Goal: Task Accomplishment & Management: Manage account settings

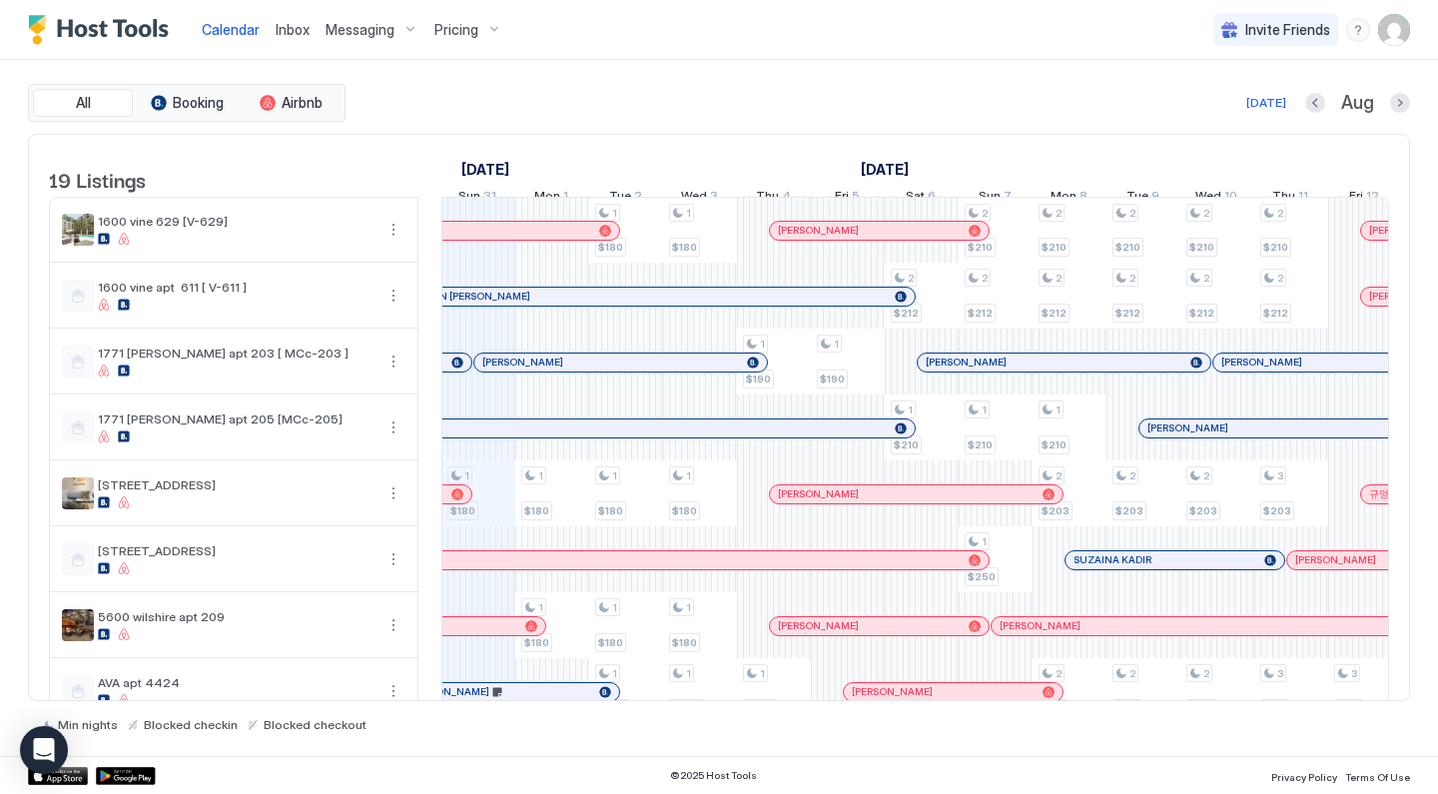
scroll to position [279, 0]
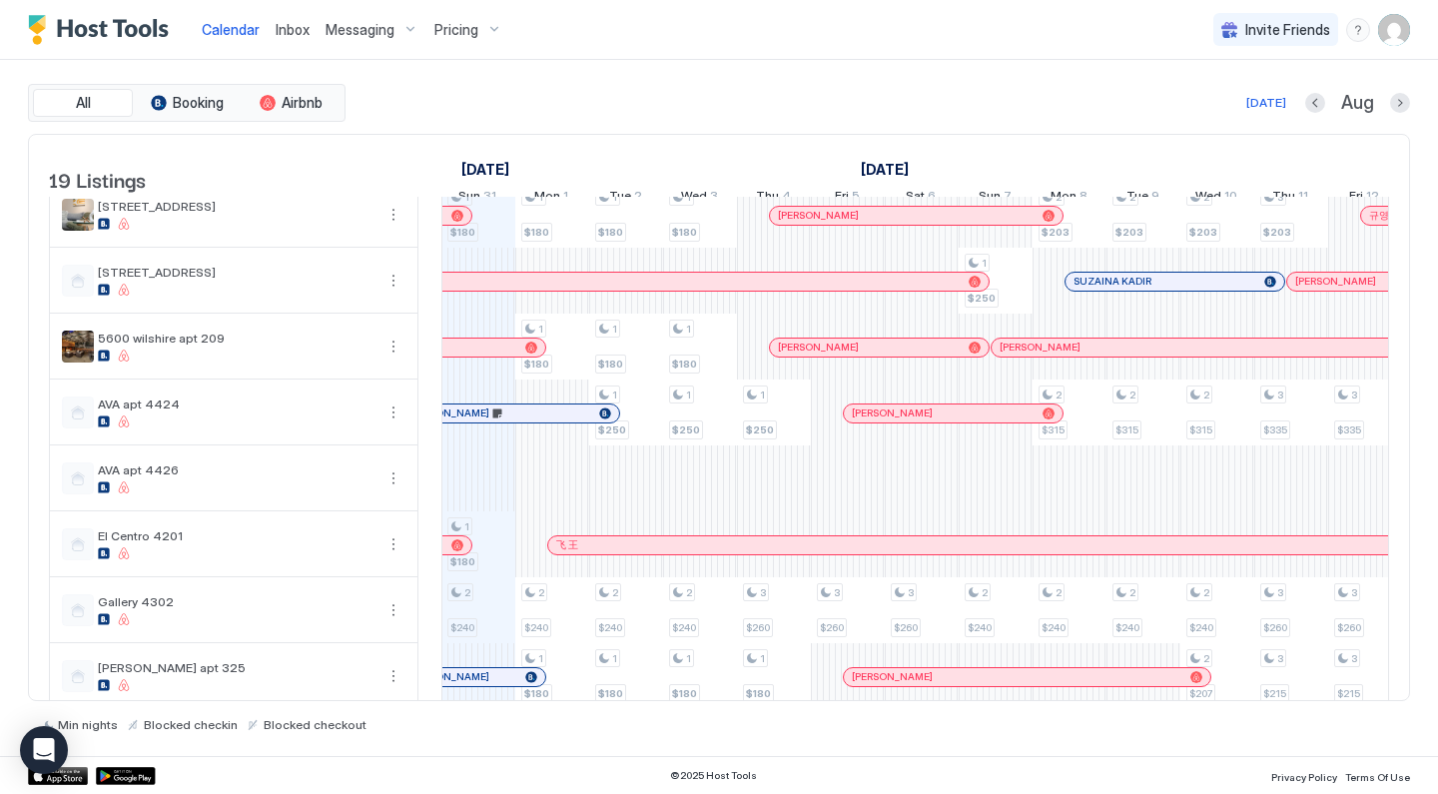
click at [1388, 43] on img "User profile" at bounding box center [1394, 30] width 32 height 32
click at [1244, 104] on div "Settings" at bounding box center [1283, 112] width 254 height 35
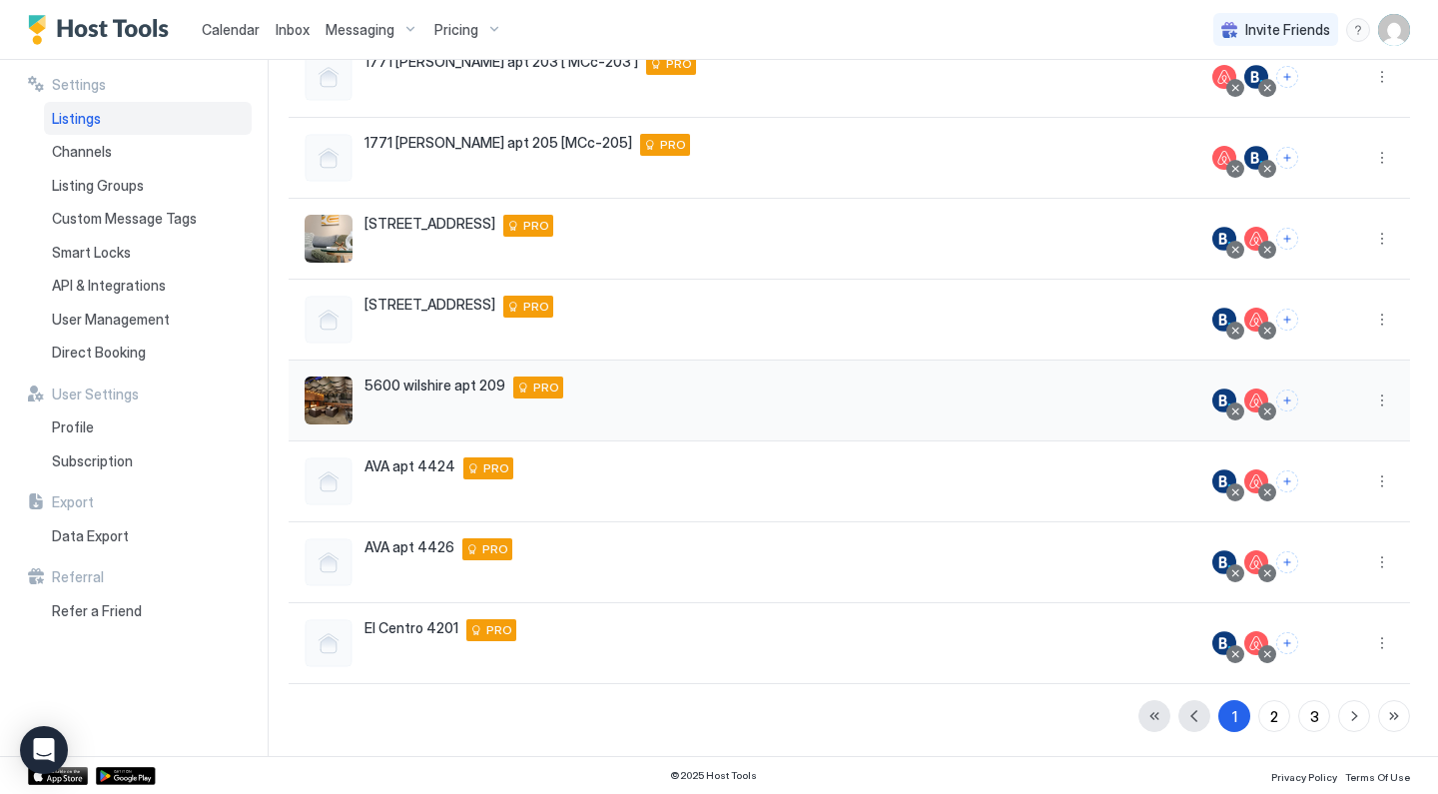
scroll to position [374, 0]
click at [1265, 720] on button "2" at bounding box center [1275, 716] width 32 height 32
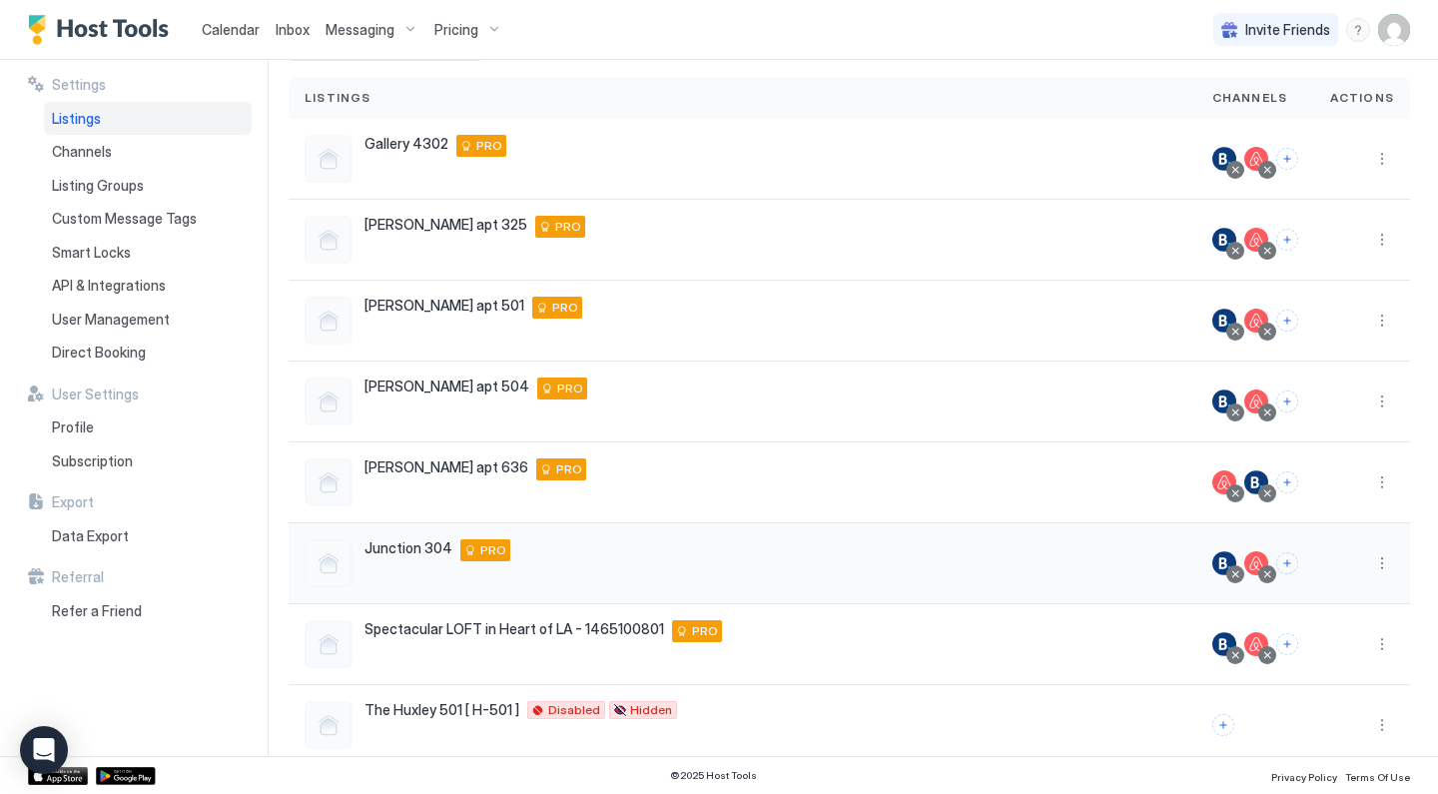
scroll to position [123, 0]
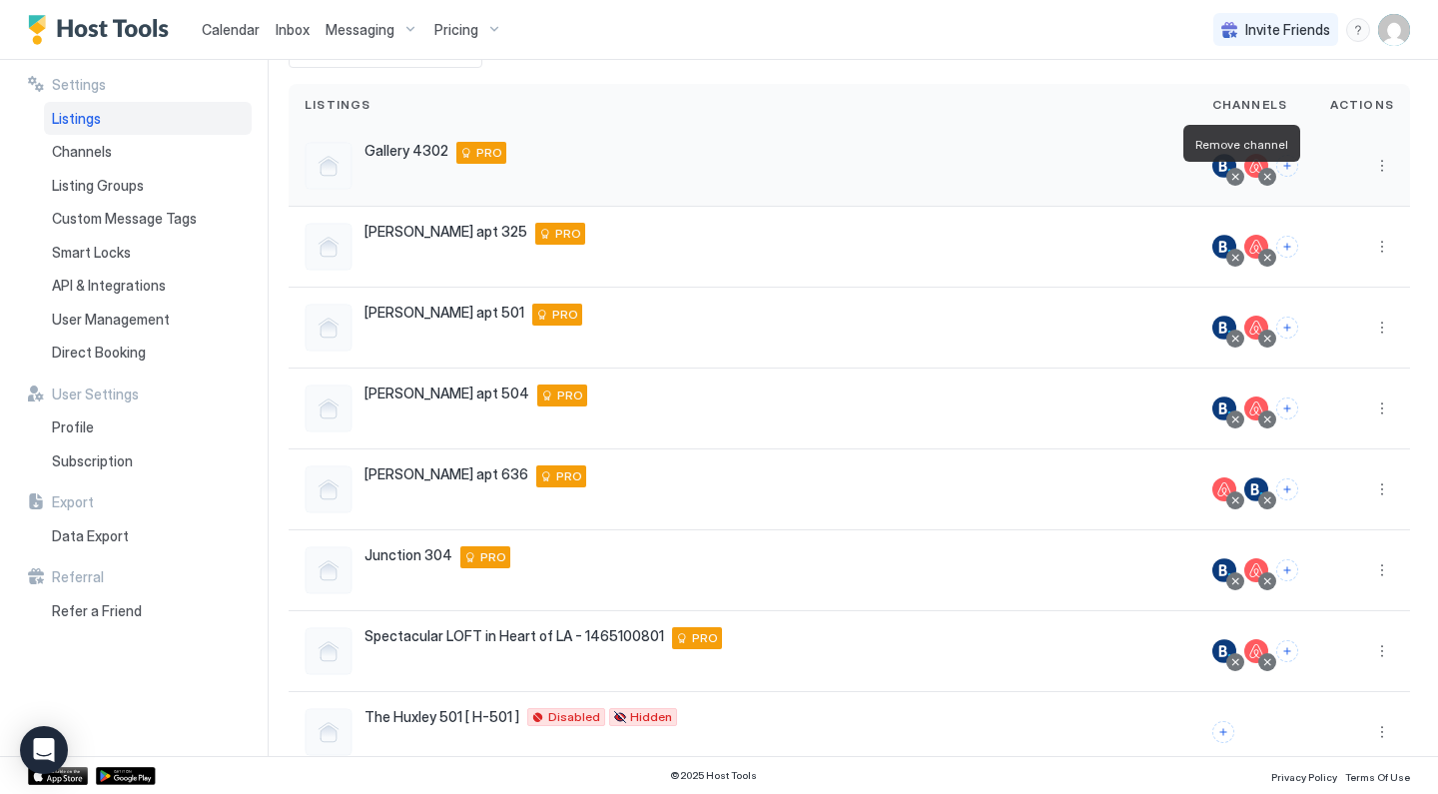
click at [1234, 175] on div at bounding box center [1236, 177] width 10 height 10
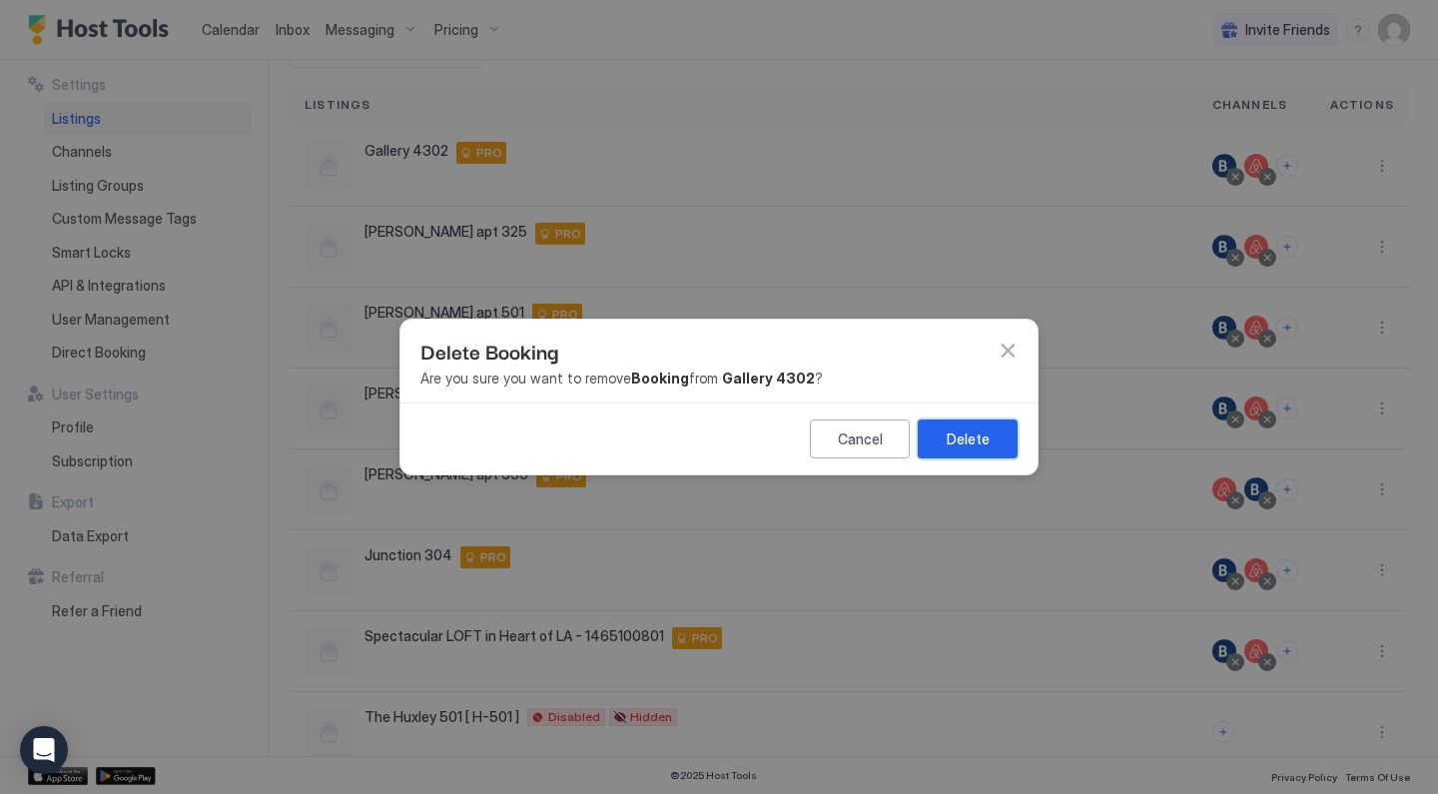
click at [954, 443] on div "Delete" at bounding box center [968, 439] width 43 height 21
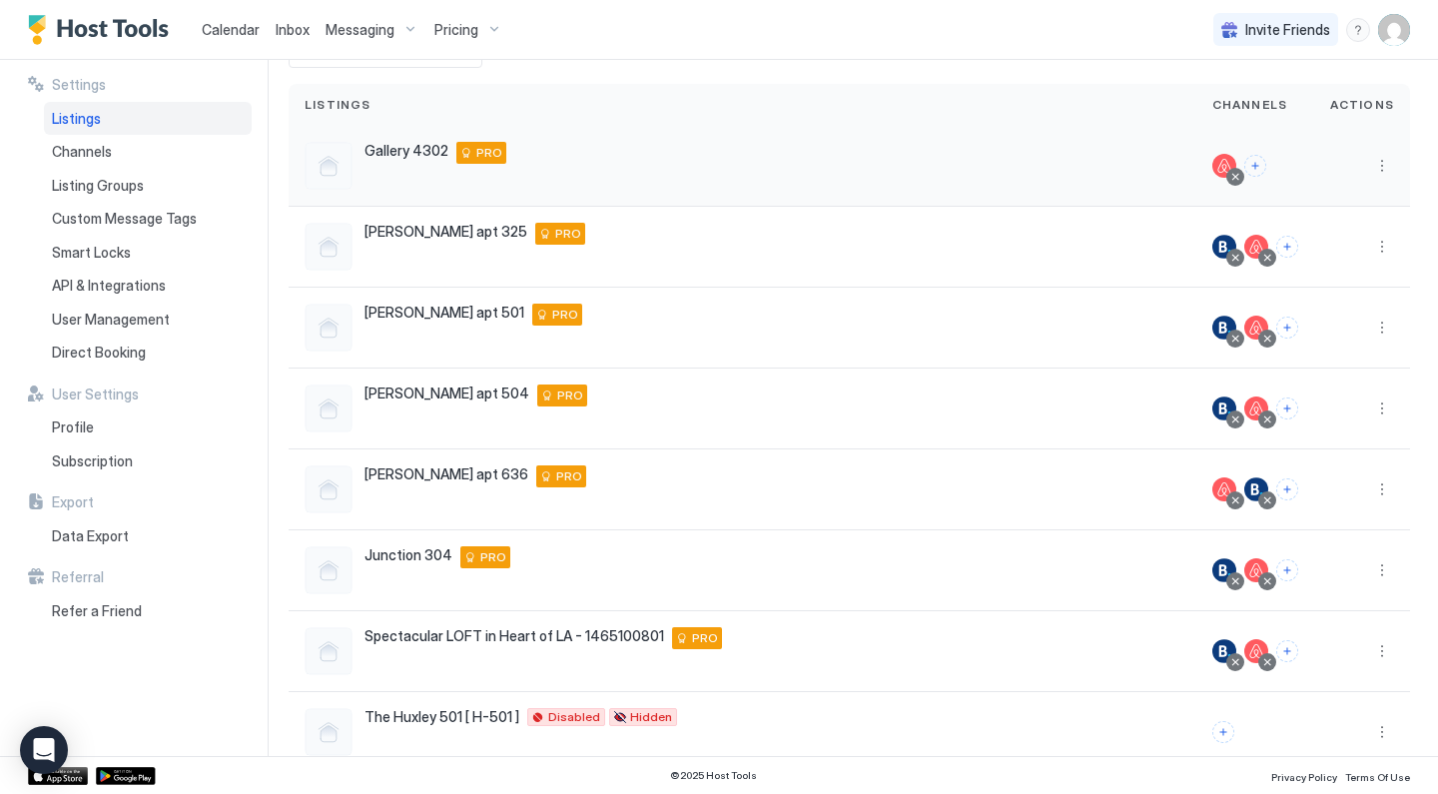
click at [1241, 177] on div at bounding box center [1236, 177] width 10 height 10
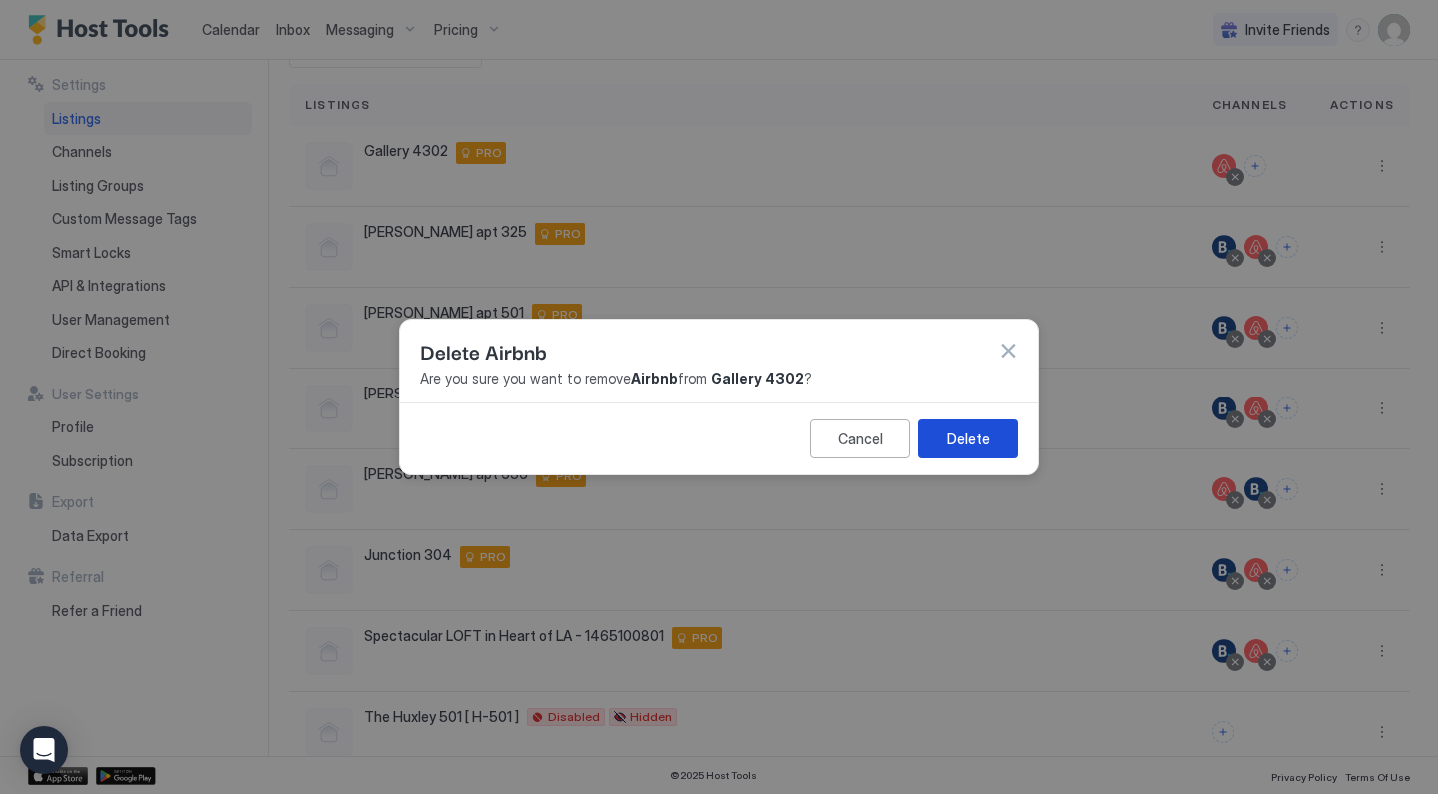
click at [1004, 434] on button "Delete" at bounding box center [968, 439] width 100 height 39
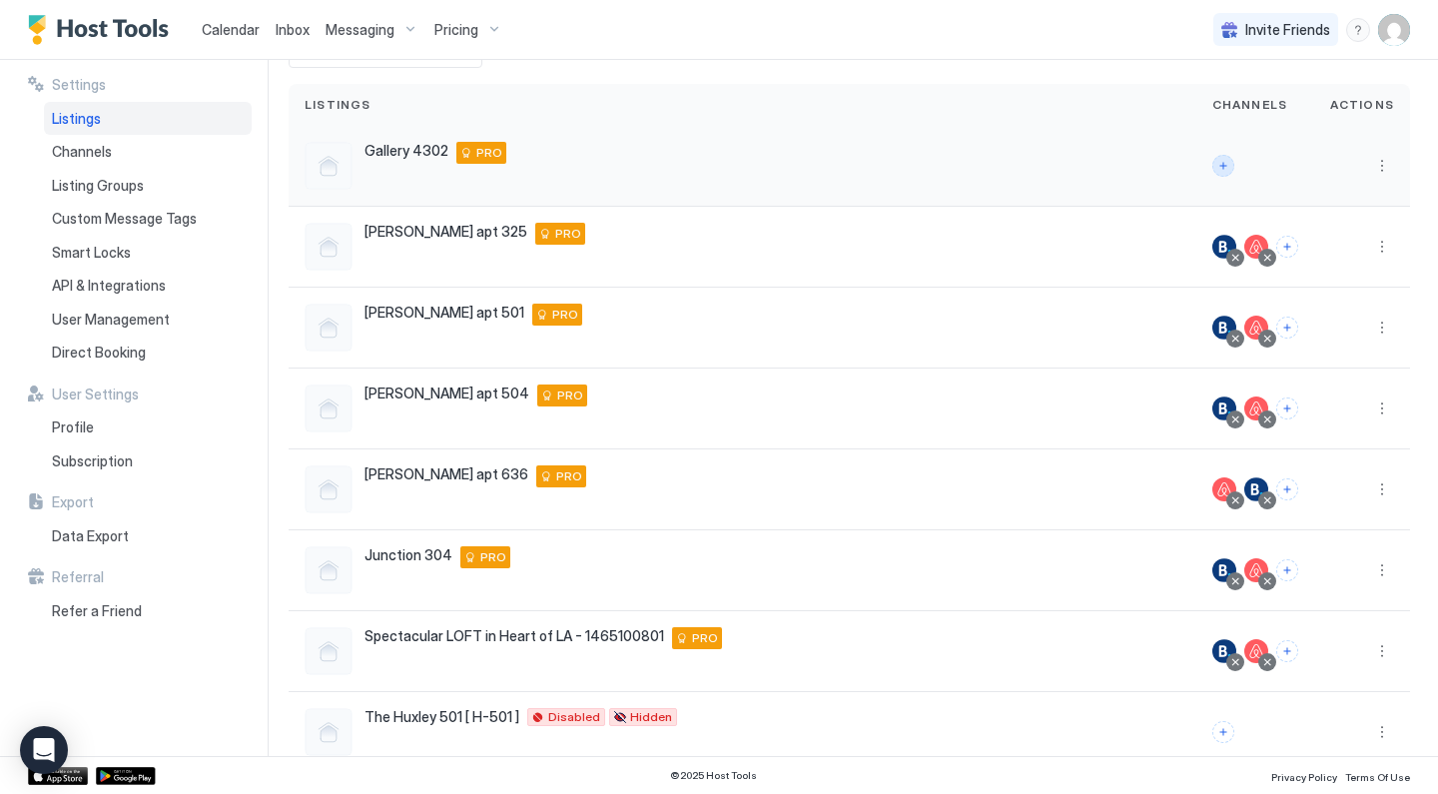
click at [1231, 169] on button "Connect channels" at bounding box center [1224, 166] width 22 height 22
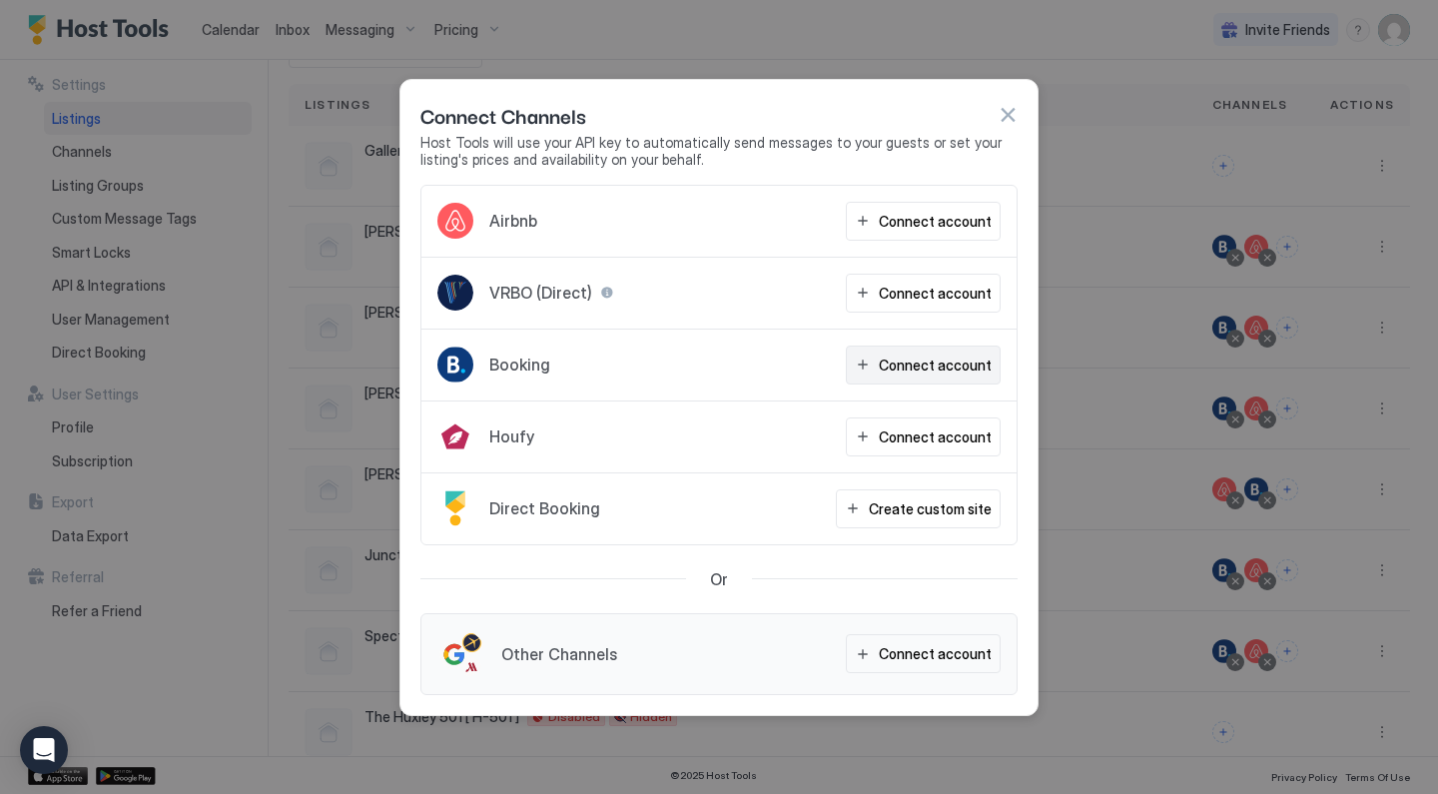
click at [901, 361] on div "Connect account" at bounding box center [935, 365] width 113 height 21
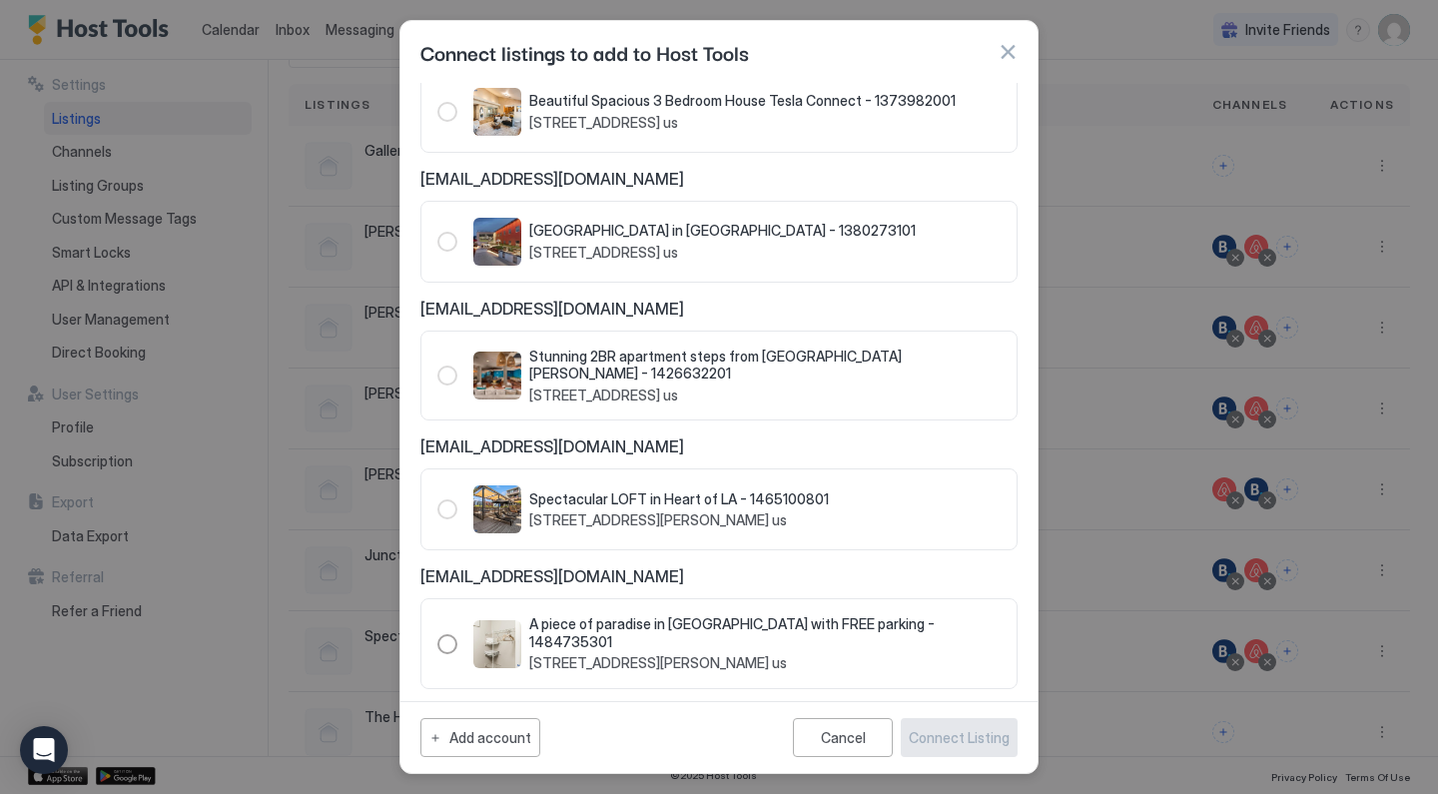
scroll to position [2340, 0]
click at [446, 635] on div "1484735301" at bounding box center [447, 645] width 20 height 20
click at [937, 738] on div "Connect Listing" at bounding box center [959, 737] width 101 height 21
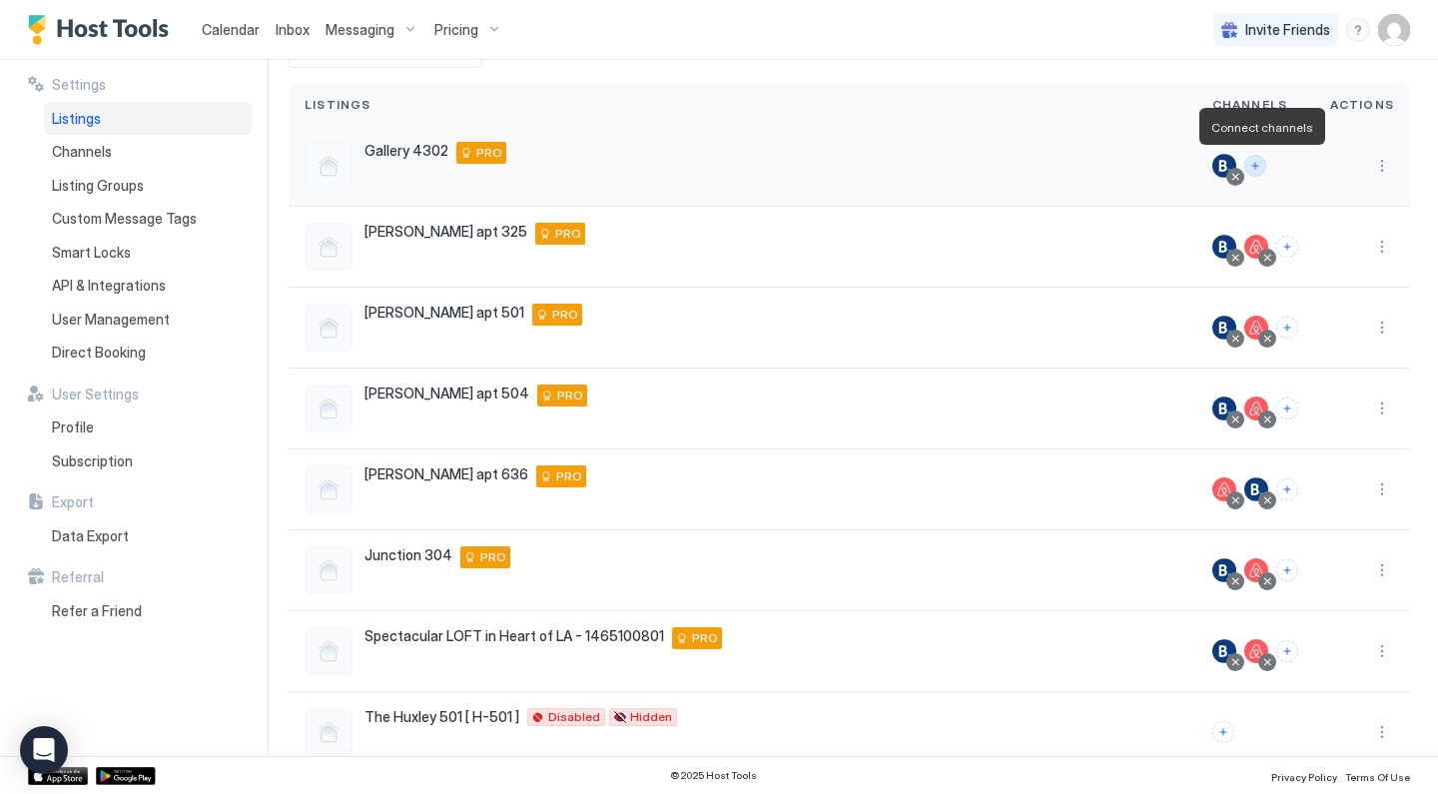
click at [1261, 164] on button "Connect channels" at bounding box center [1256, 166] width 22 height 22
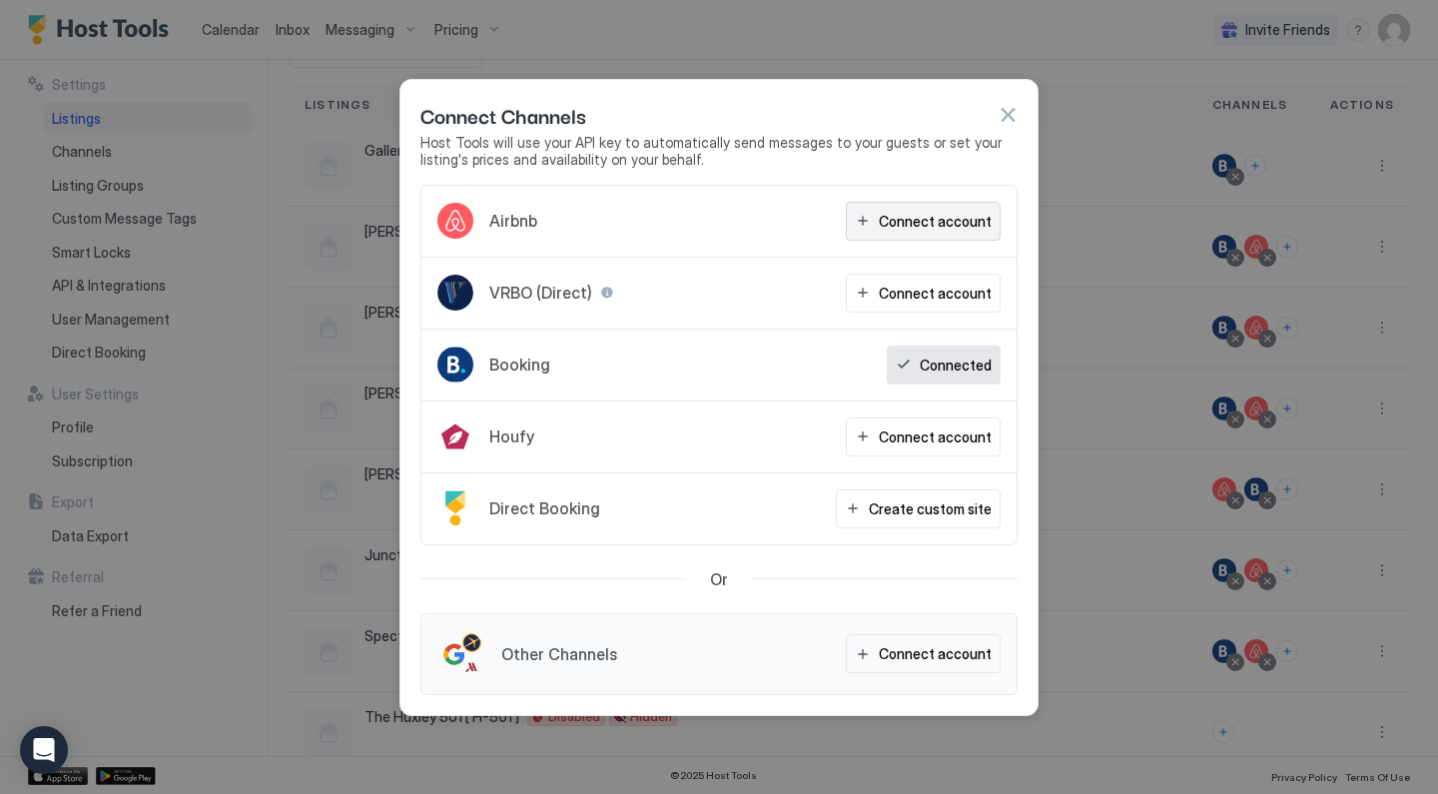
click at [898, 234] on button "Connect account" at bounding box center [923, 221] width 155 height 39
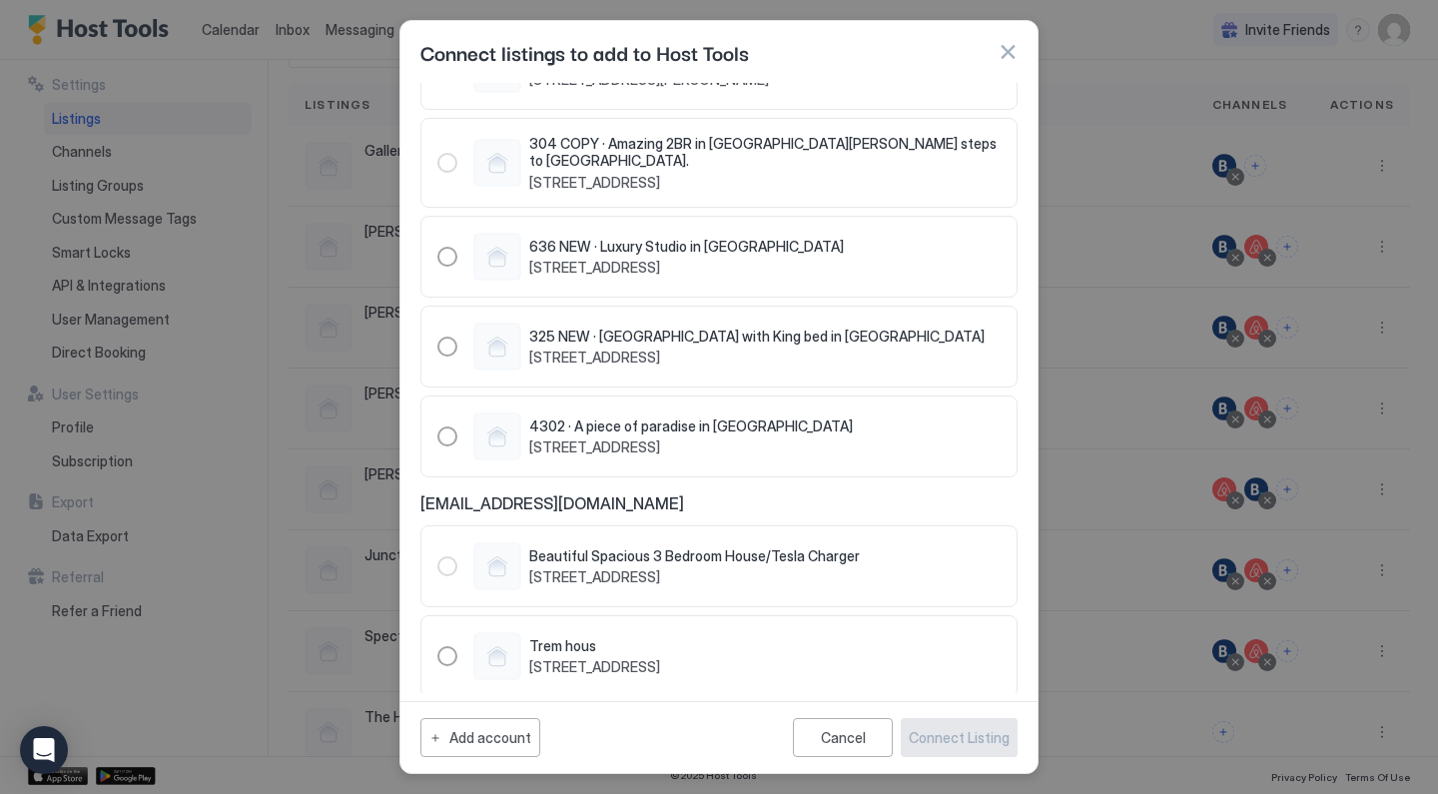
scroll to position [1941, 0]
click at [607, 419] on div "4302 · A piece of paradise in art District NOHO 4310 West Magnolia Boulevard, B…" at bounding box center [691, 438] width 324 height 39
click at [976, 746] on div "Connect Listing" at bounding box center [959, 737] width 101 height 21
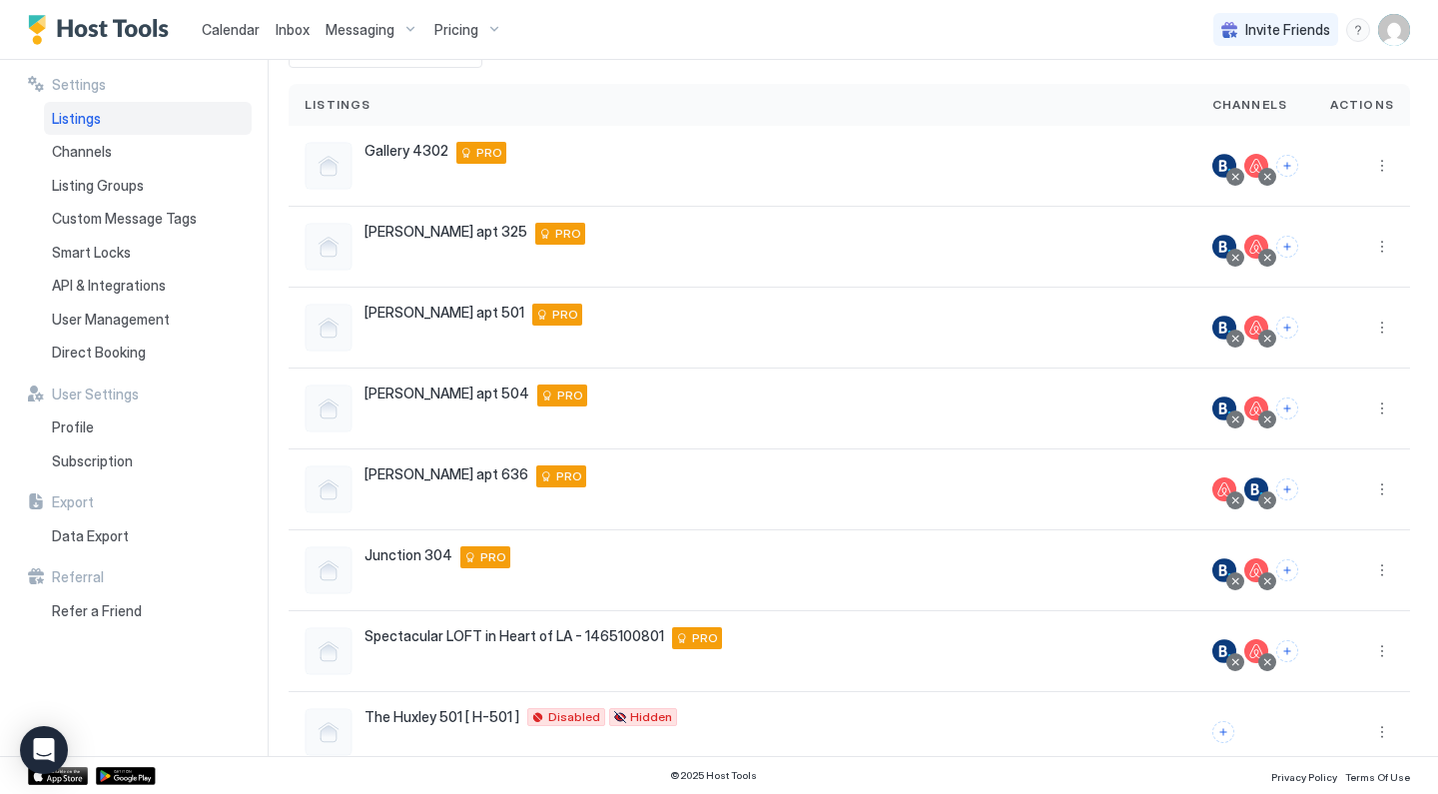
click at [471, 31] on span "Pricing" at bounding box center [457, 30] width 44 height 18
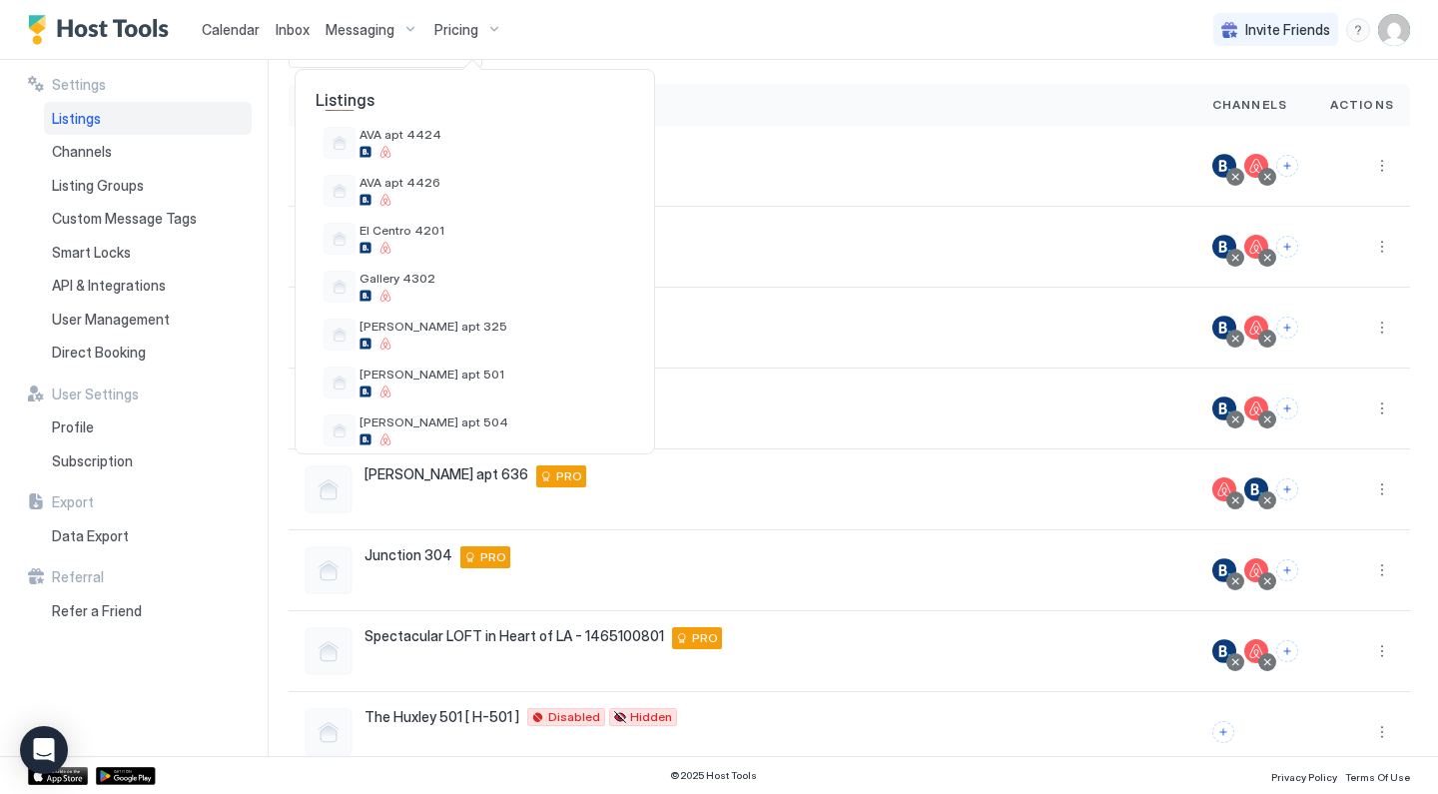
scroll to position [394, 0]
click at [432, 277] on span "Gallery 4302" at bounding box center [493, 279] width 267 height 15
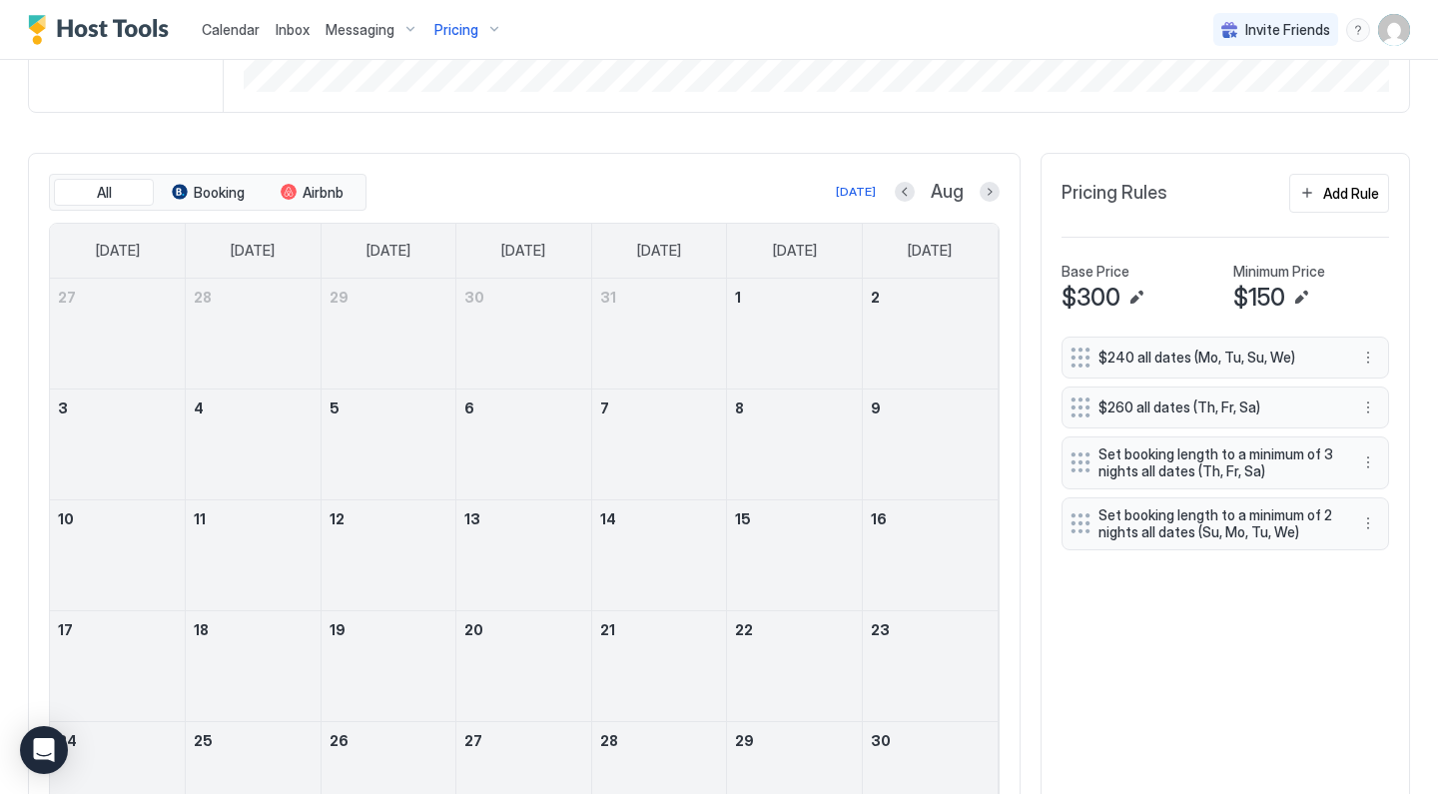
scroll to position [251, 0]
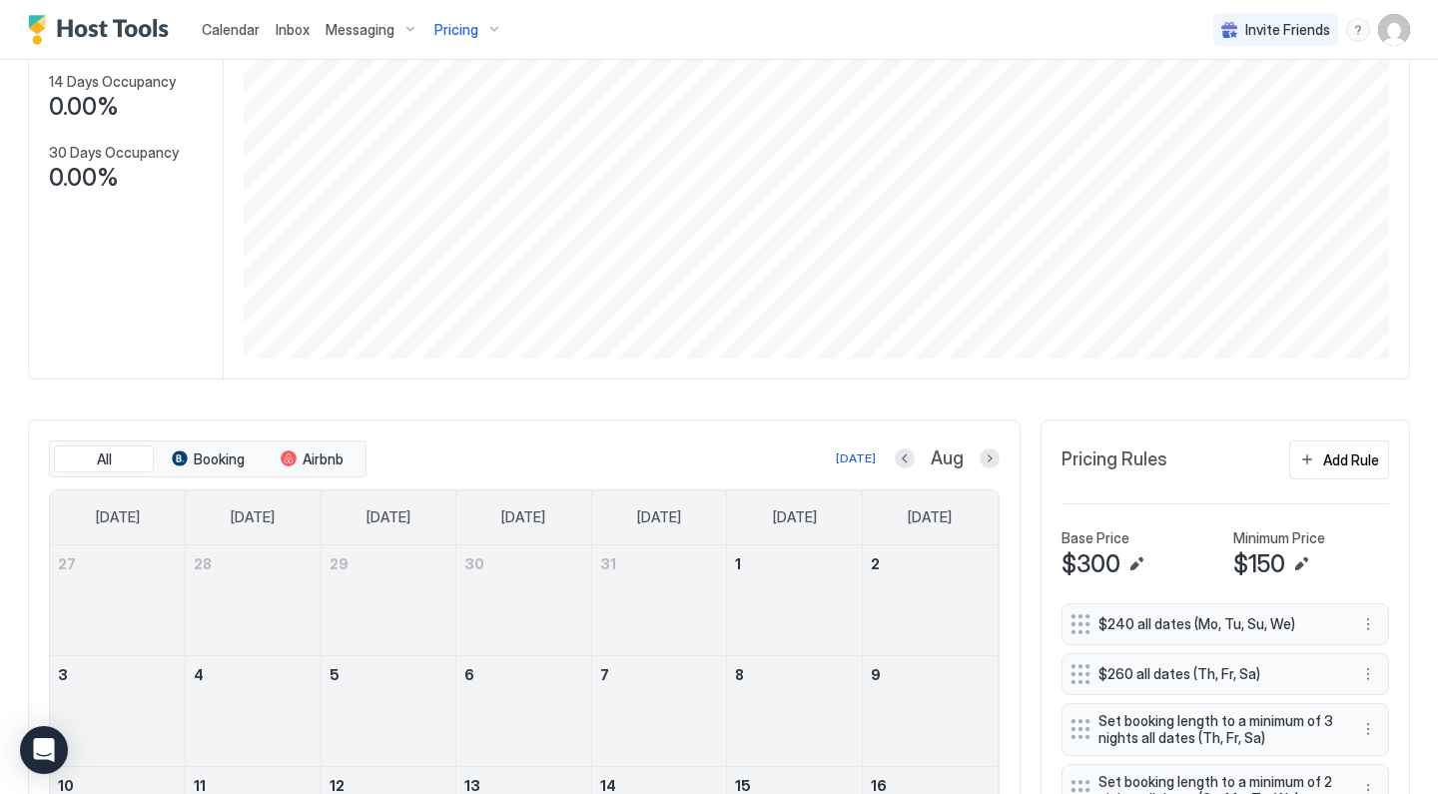
click at [997, 454] on button "Next month" at bounding box center [990, 458] width 20 height 20
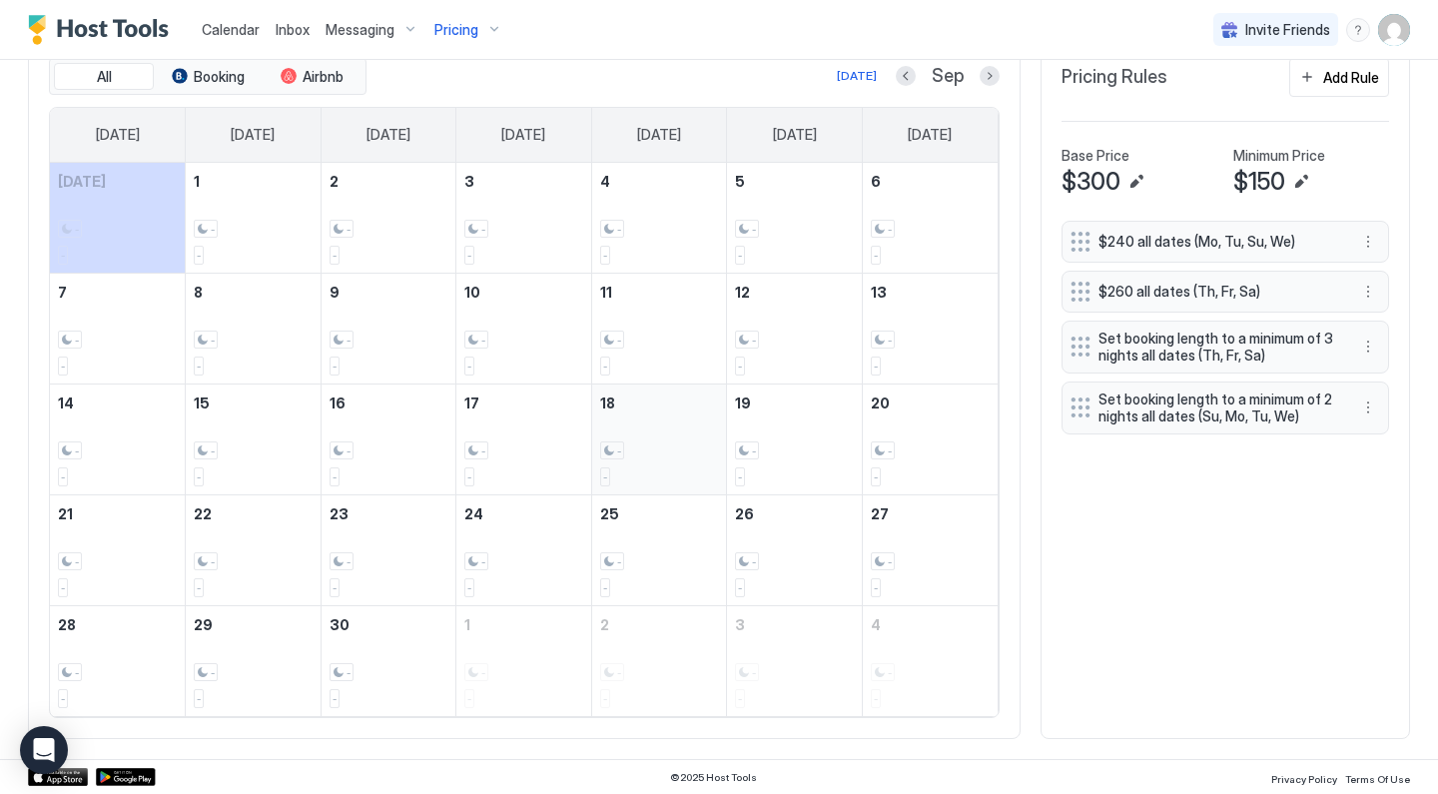
scroll to position [632, 0]
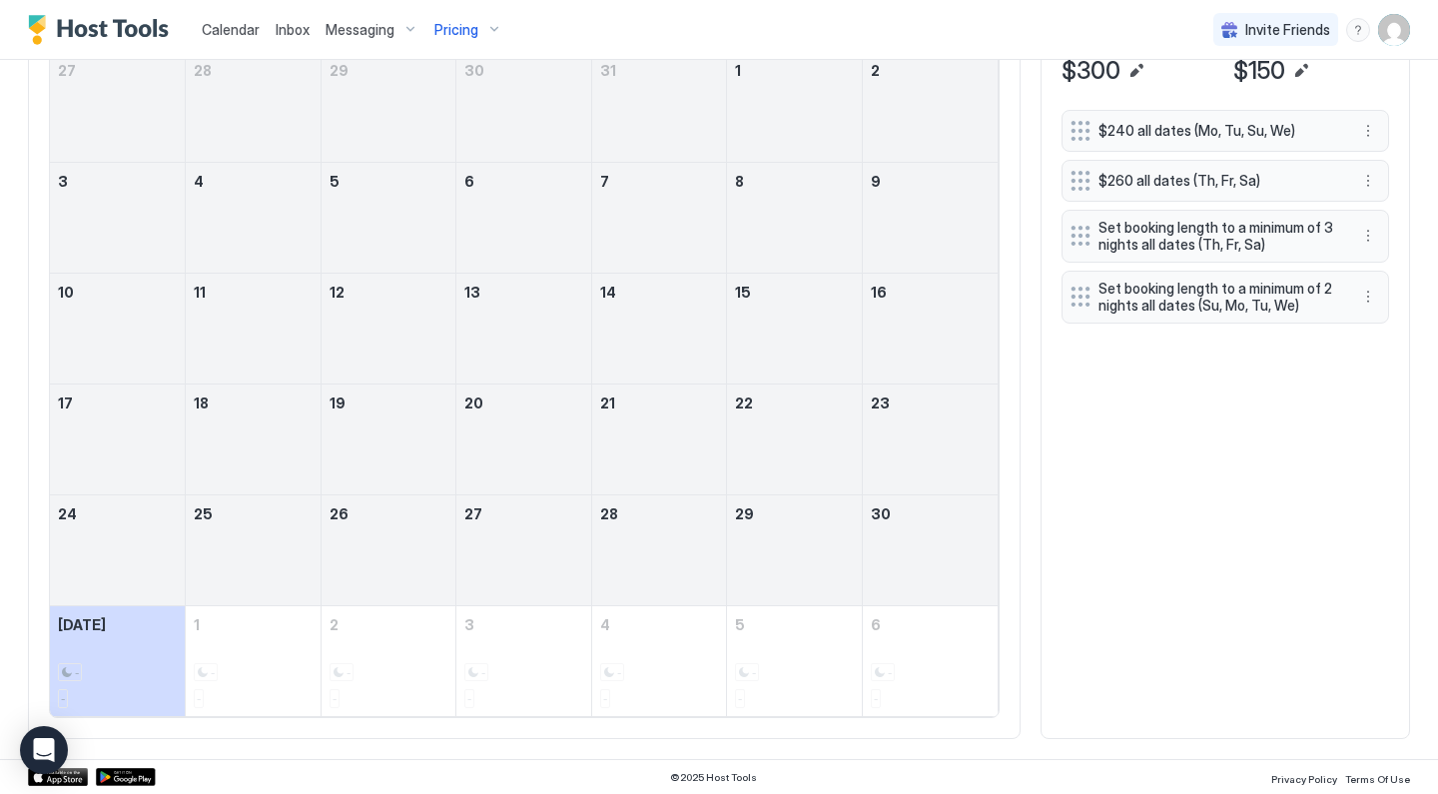
scroll to position [743, 0]
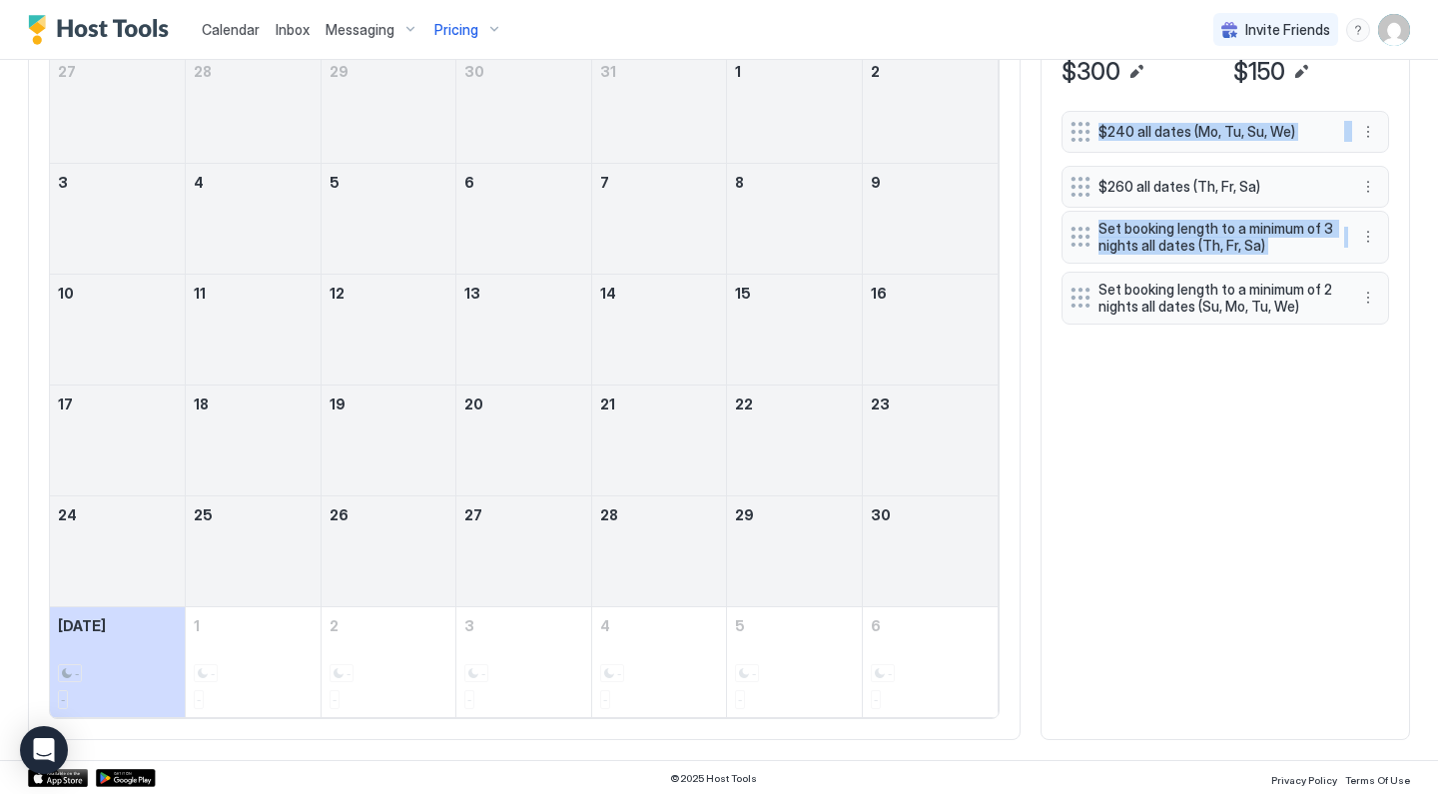
drag, startPoint x: 1074, startPoint y: 181, endPoint x: 1073, endPoint y: 296, distance: 114.9
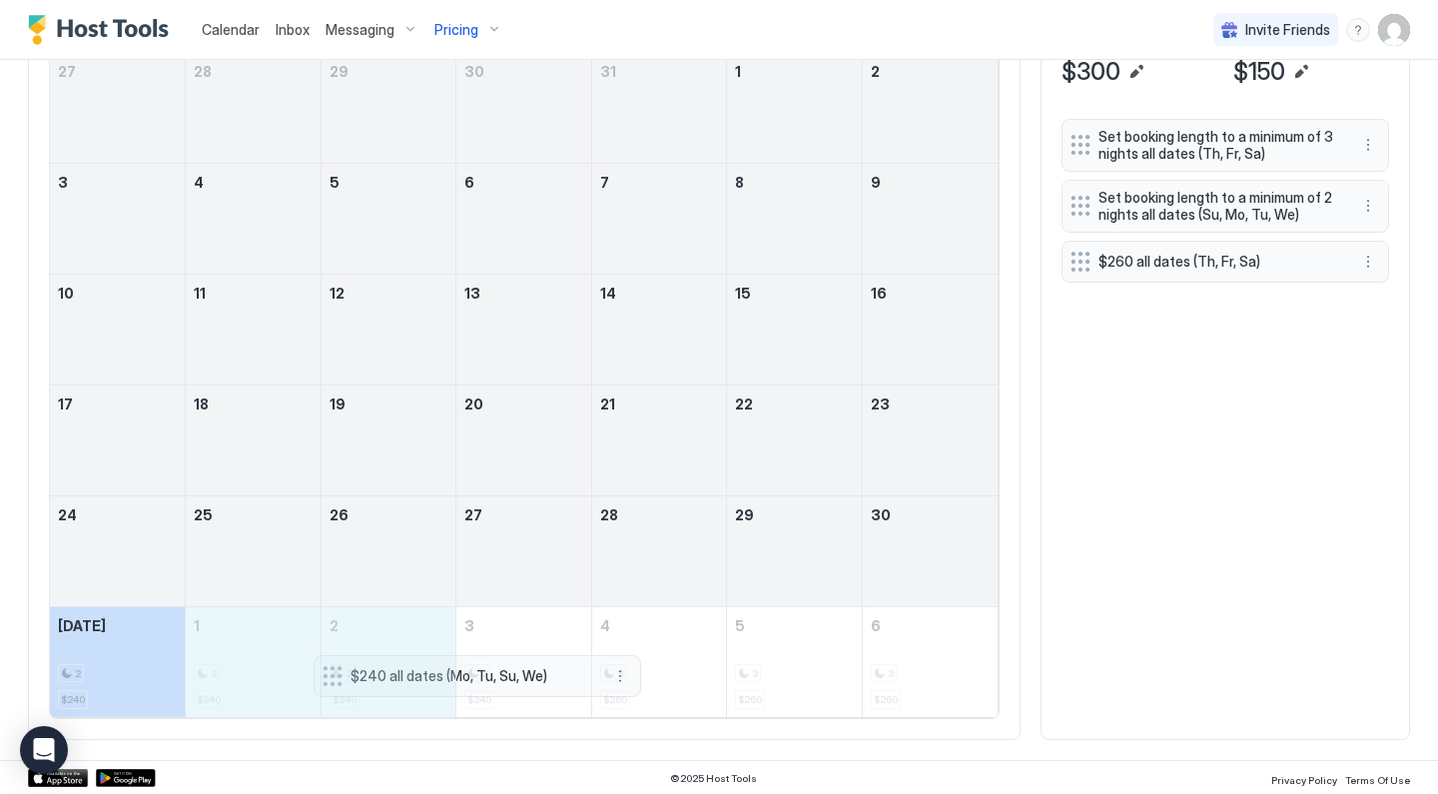
drag, startPoint x: 148, startPoint y: 666, endPoint x: 325, endPoint y: 666, distance: 176.8
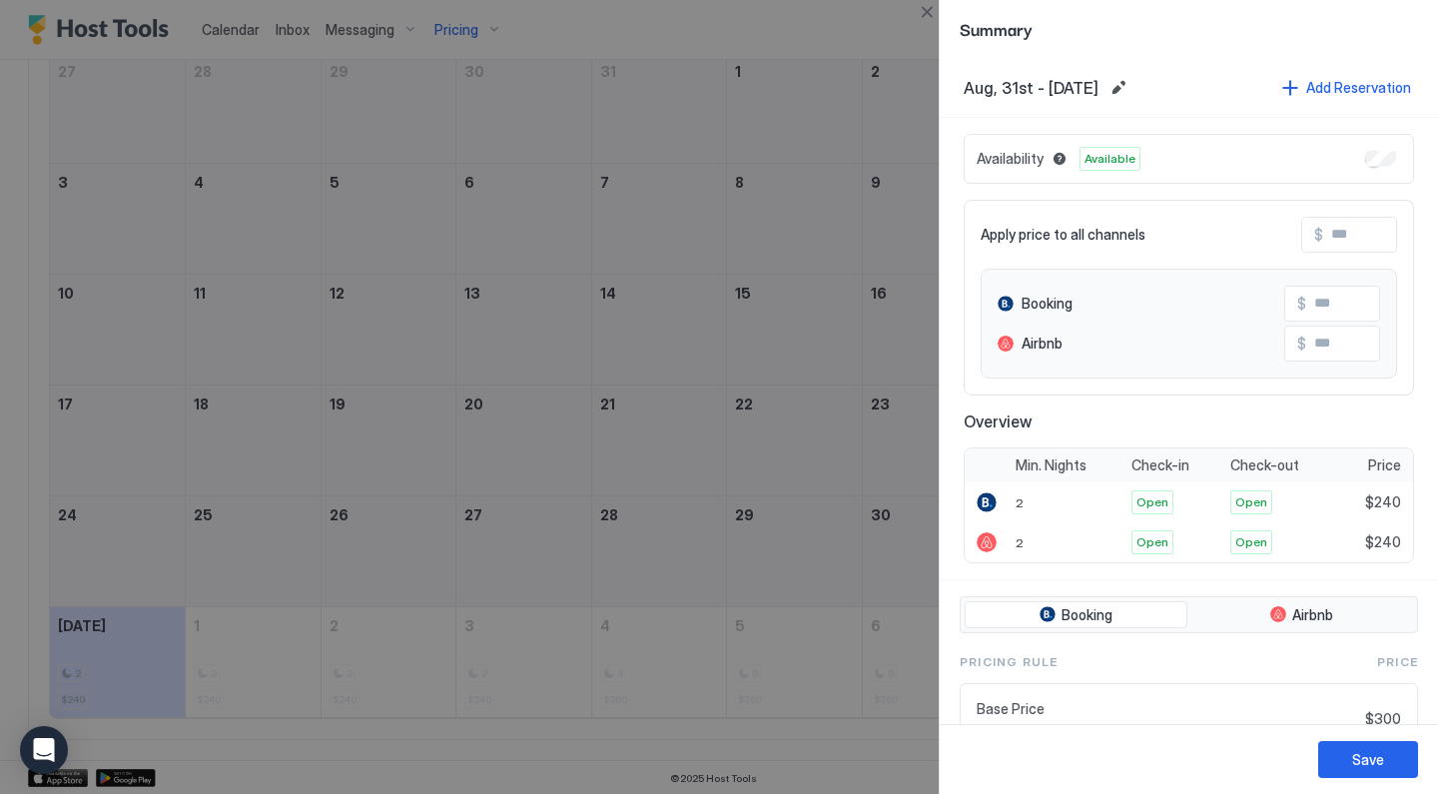
click at [909, 100] on div at bounding box center [719, 397] width 1438 height 794
click at [934, 11] on button "Close" at bounding box center [927, 12] width 24 height 24
